Goal: Task Accomplishment & Management: Use online tool/utility

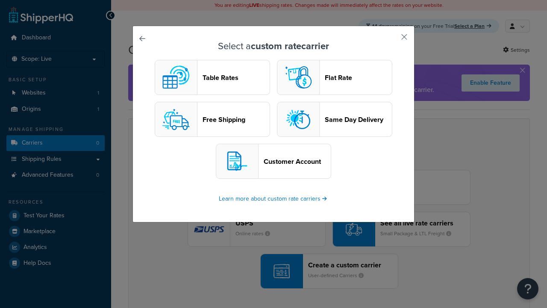
click at [213, 78] on header "Table Rates" at bounding box center [236, 78] width 67 height 8
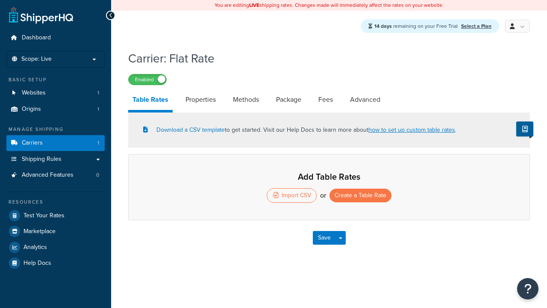
click at [361, 196] on button "Create a Table Rate" at bounding box center [361, 196] width 62 height 14
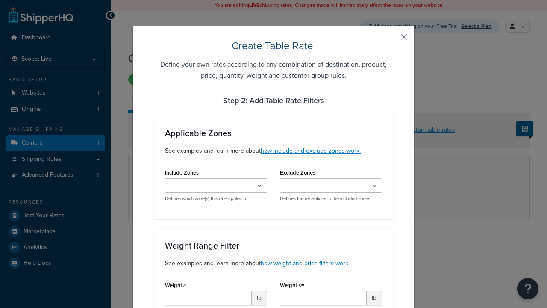
select select "25"
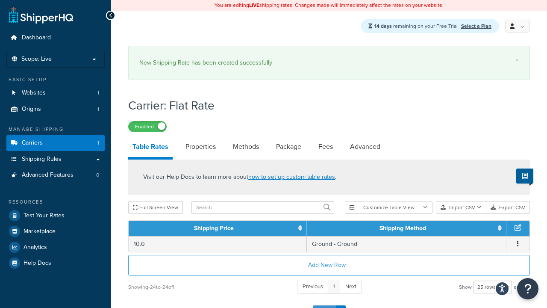
click at [324, 305] on button "Save" at bounding box center [324, 312] width 23 height 14
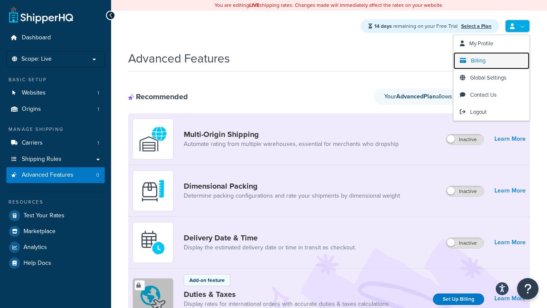
click at [473, 63] on span "Billing" at bounding box center [478, 60] width 15 height 8
